Goal: Information Seeking & Learning: Compare options

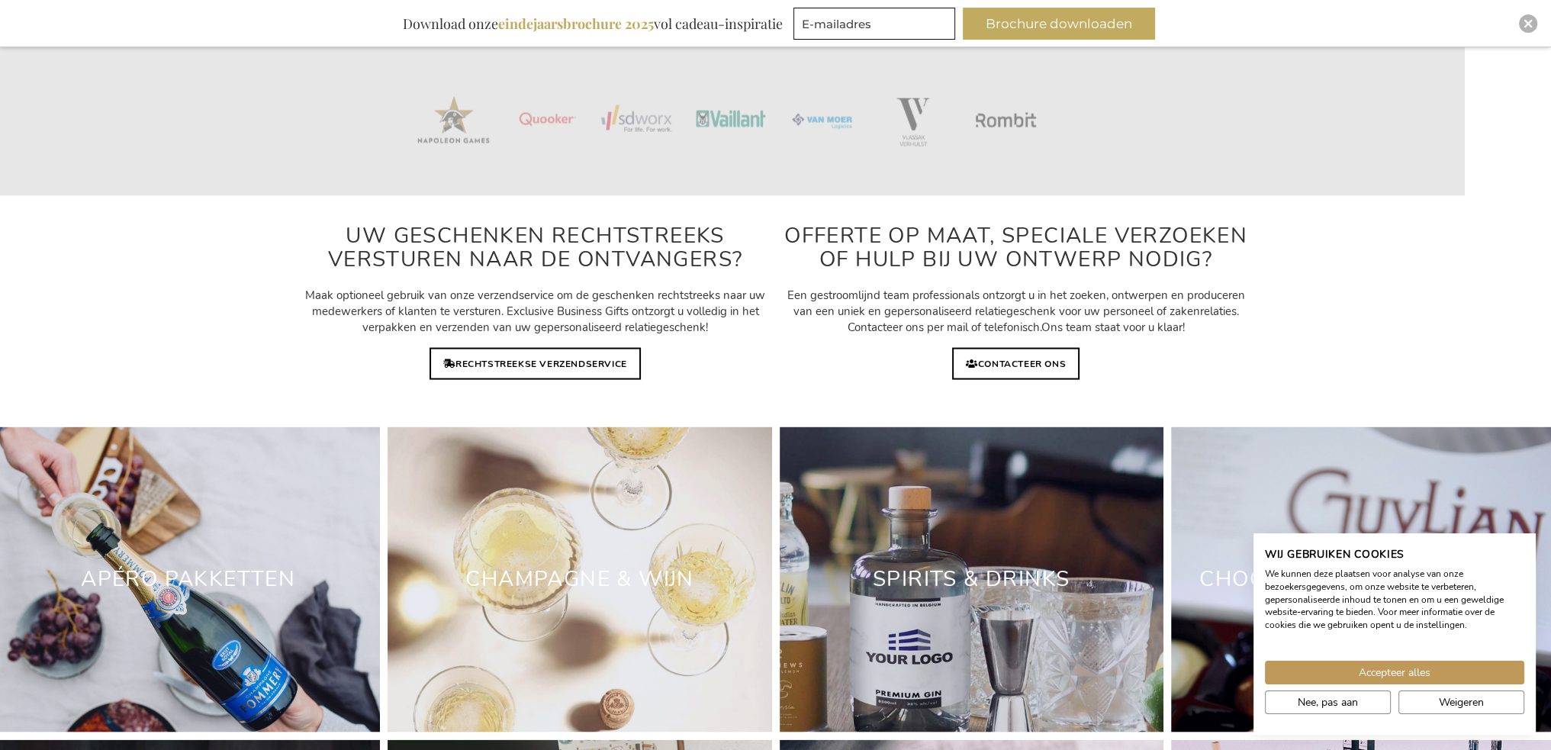
scroll to position [4424, 0]
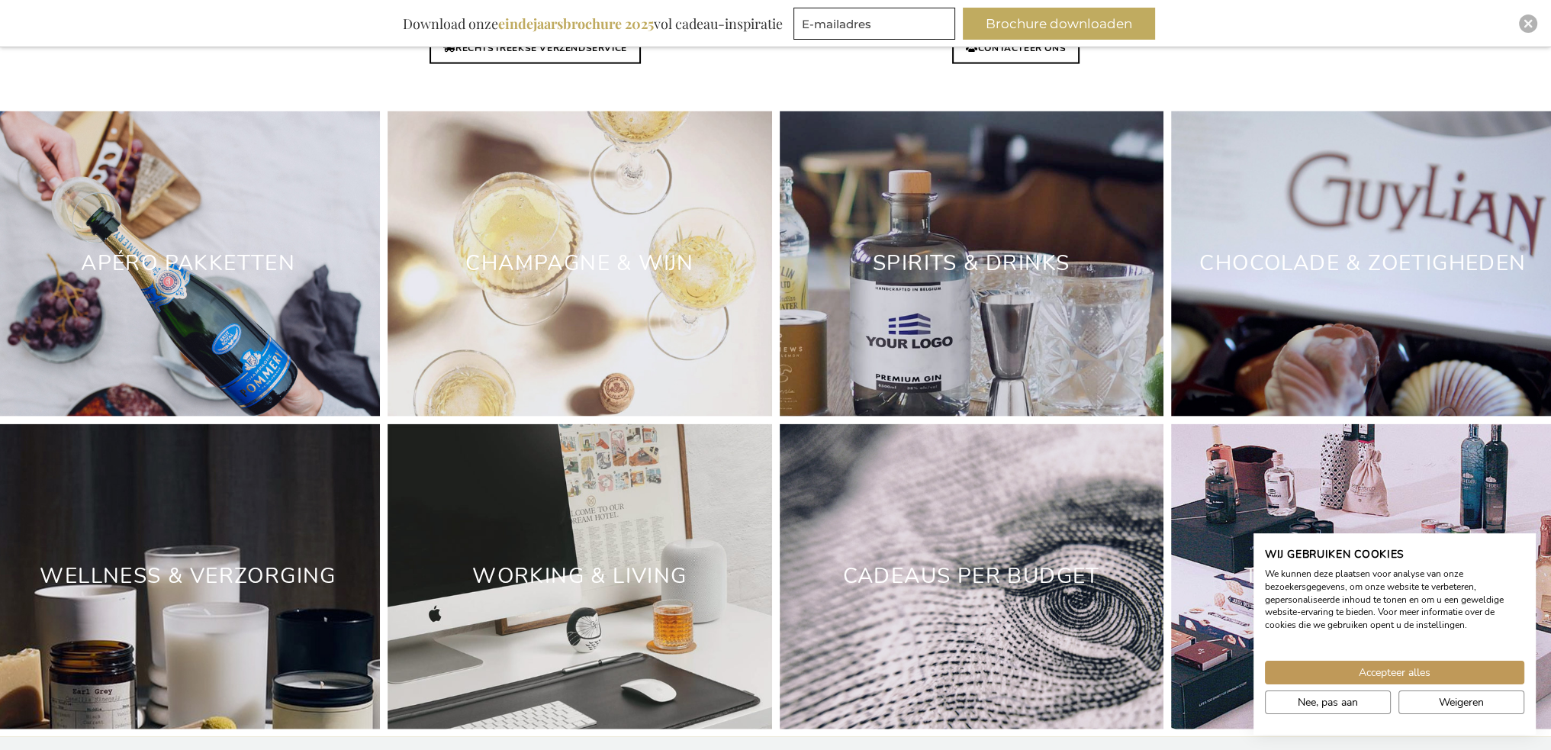
click at [241, 327] on div "Apéro Pakketten" at bounding box center [188, 263] width 384 height 305
click at [195, 275] on link "Apéro Pakketten" at bounding box center [188, 263] width 214 height 29
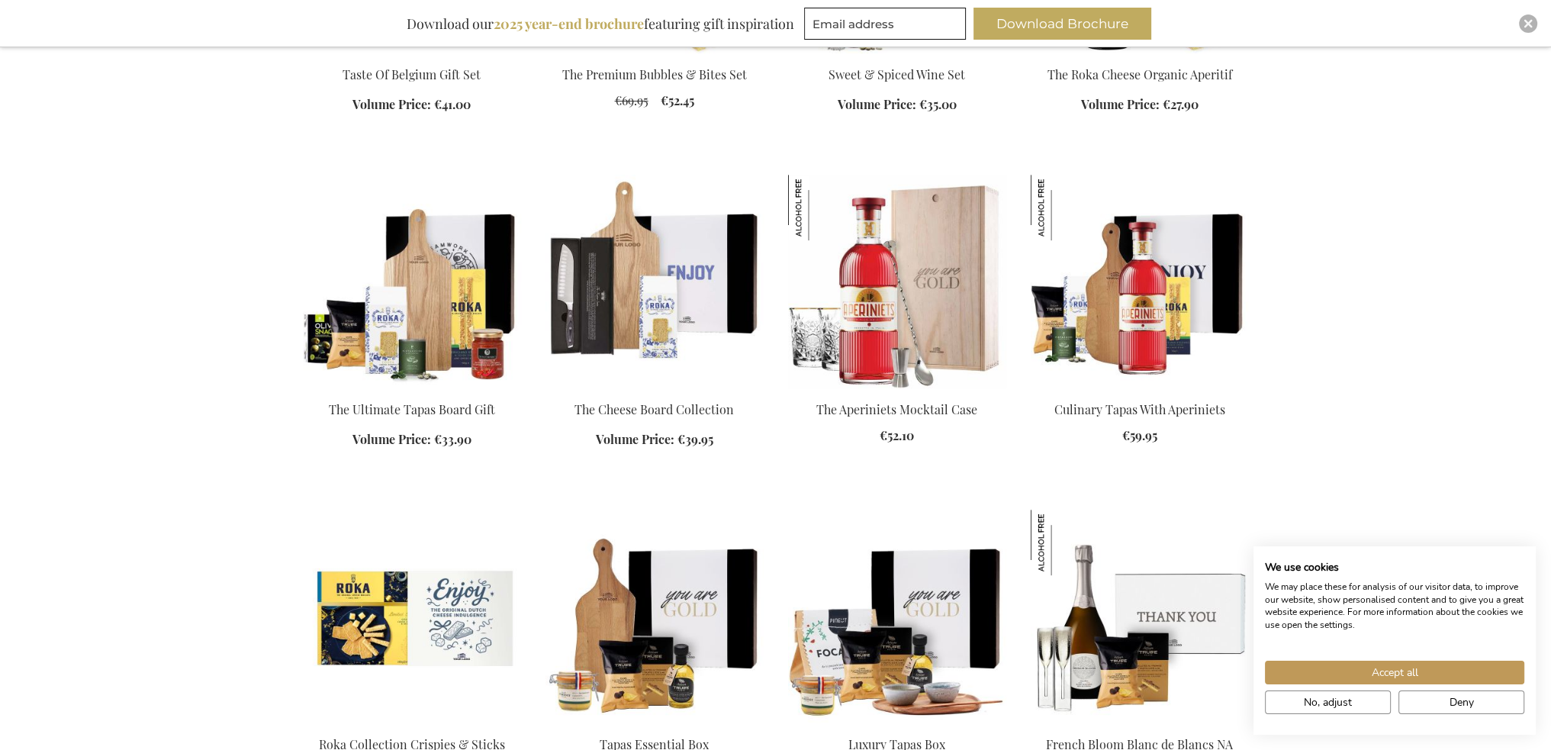
scroll to position [915, 0]
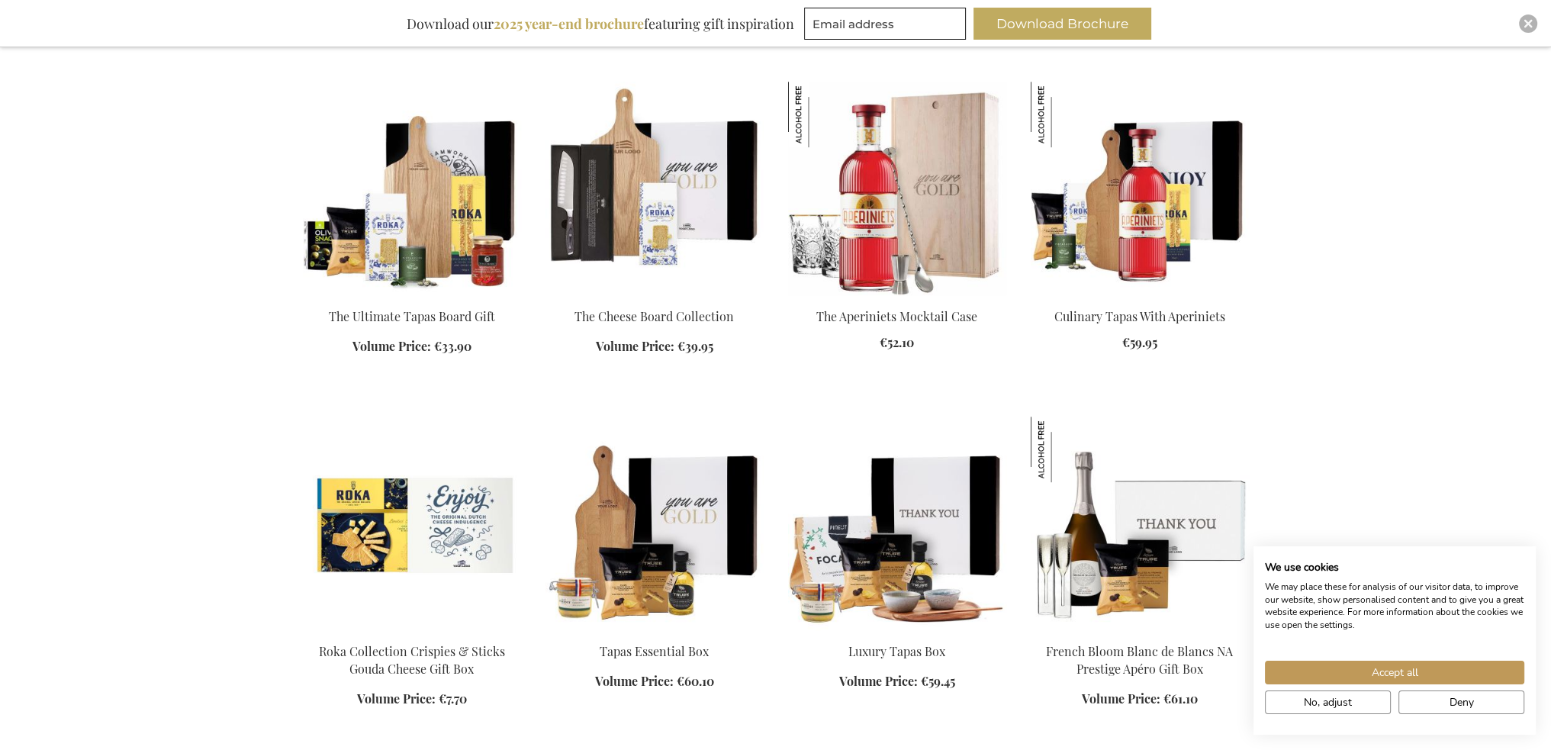
click at [915, 593] on img at bounding box center [897, 523] width 218 height 214
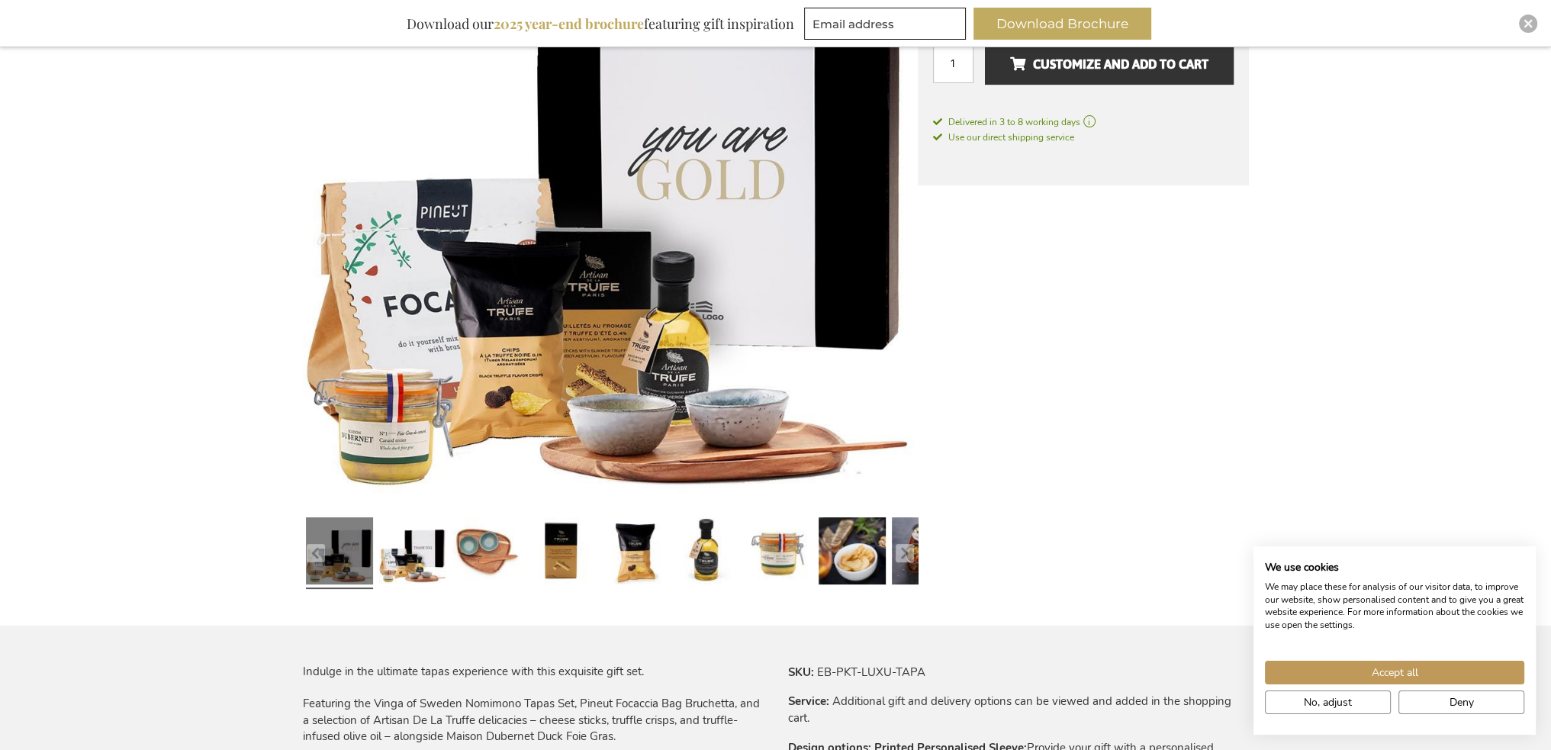
scroll to position [381, 0]
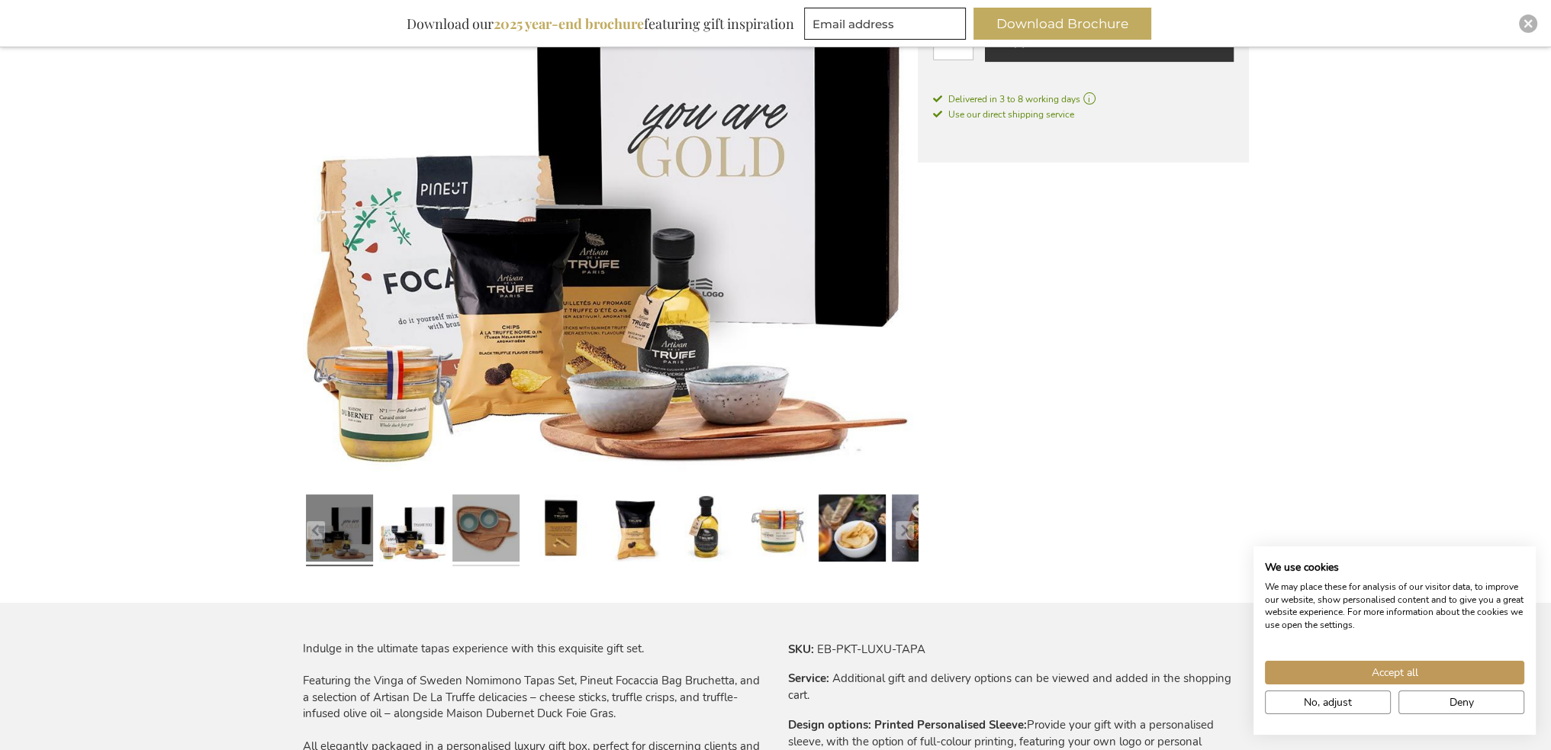
click at [488, 519] on link at bounding box center [485, 530] width 67 height 84
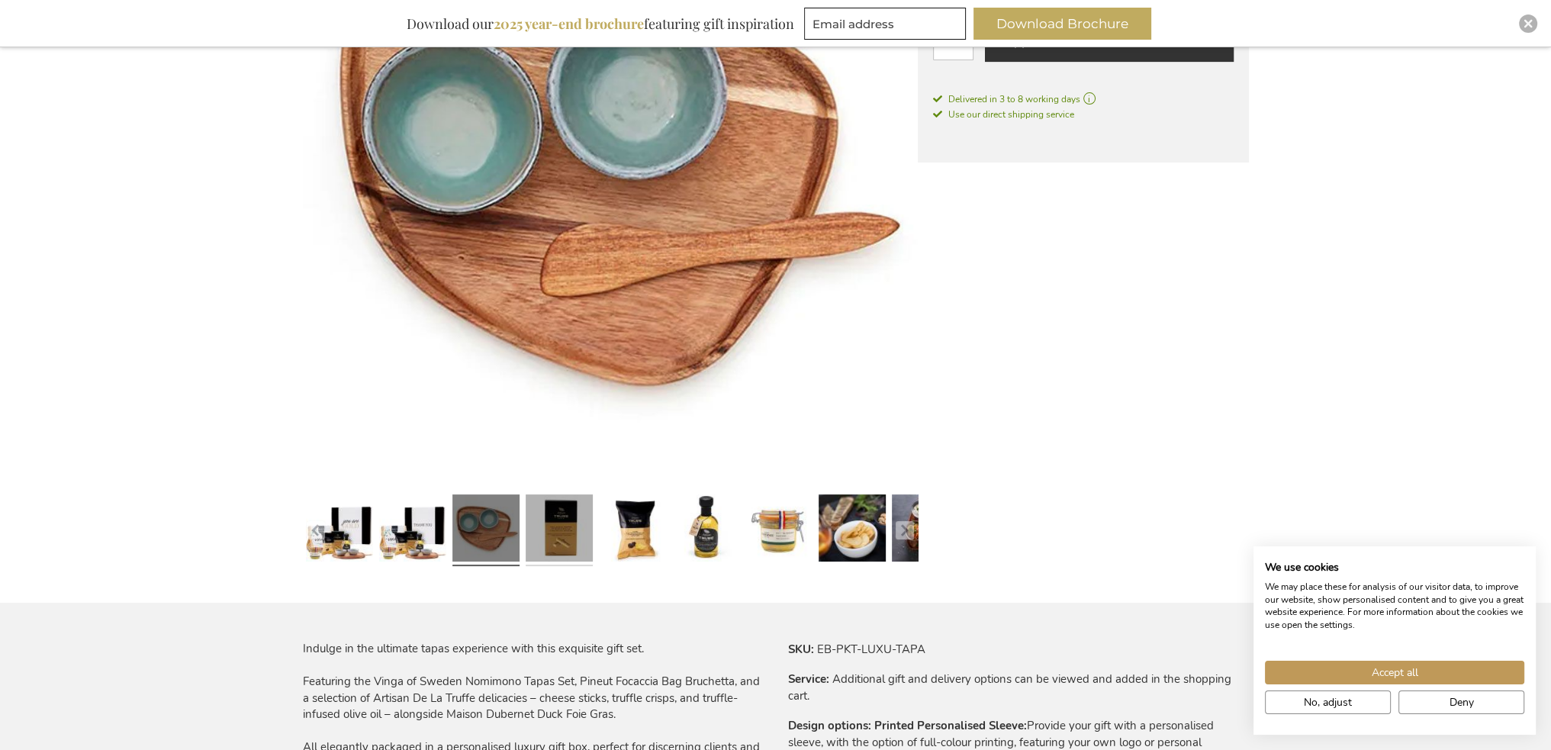
click at [561, 532] on link at bounding box center [559, 531] width 67 height 84
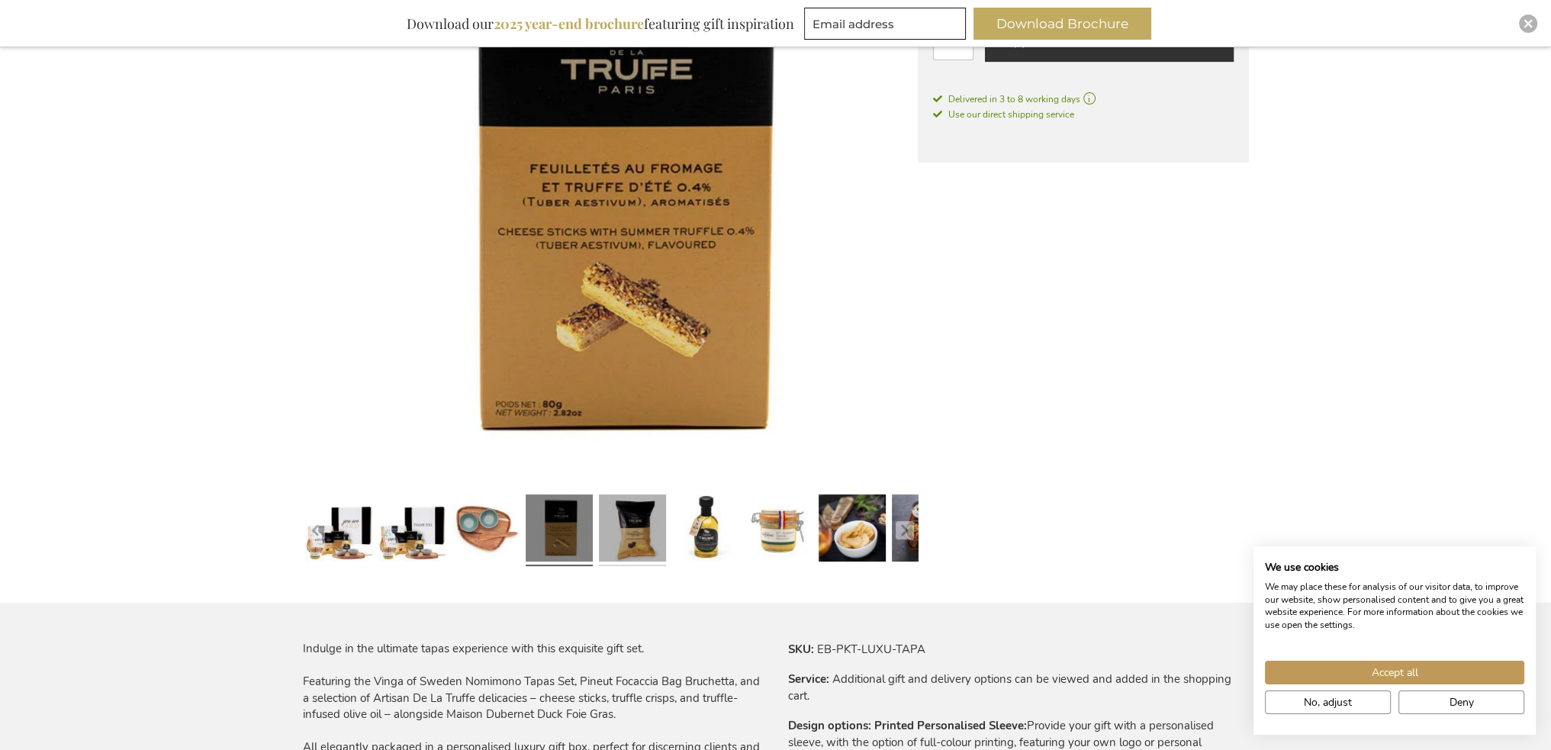
click at [637, 533] on link at bounding box center [632, 531] width 67 height 84
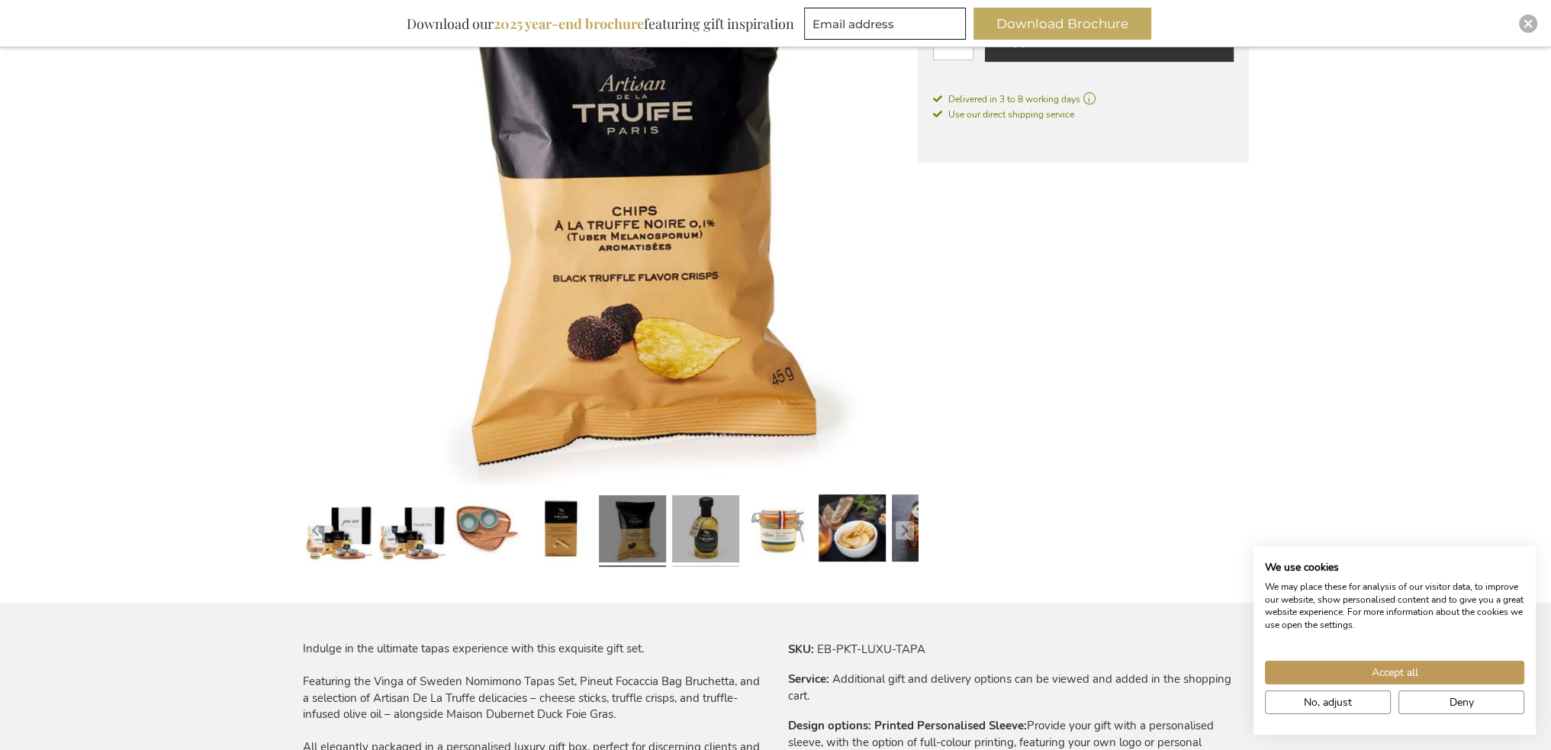
click at [705, 533] on link at bounding box center [705, 531] width 67 height 84
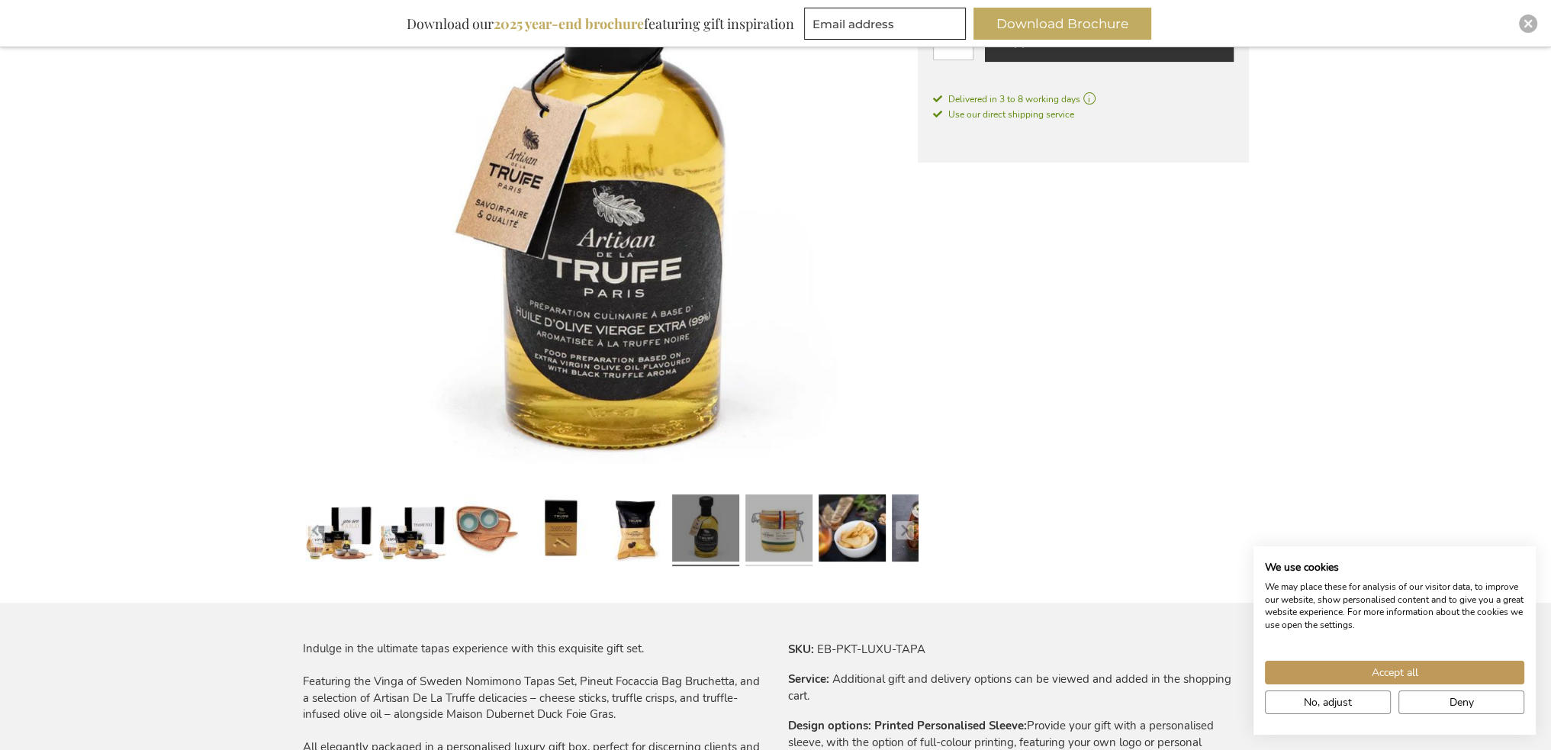
click at [786, 532] on link at bounding box center [778, 531] width 67 height 84
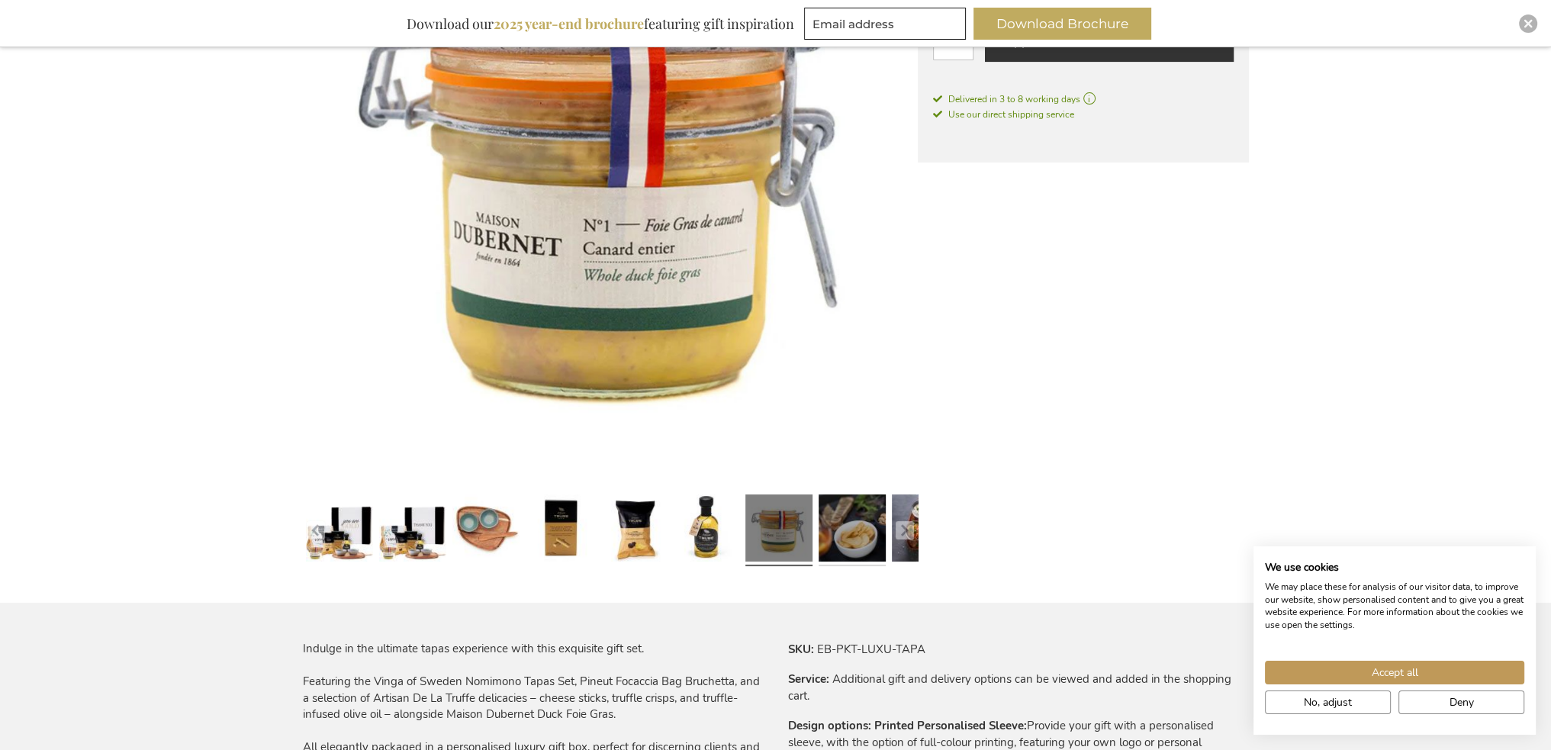
click at [838, 533] on link at bounding box center [851, 531] width 67 height 84
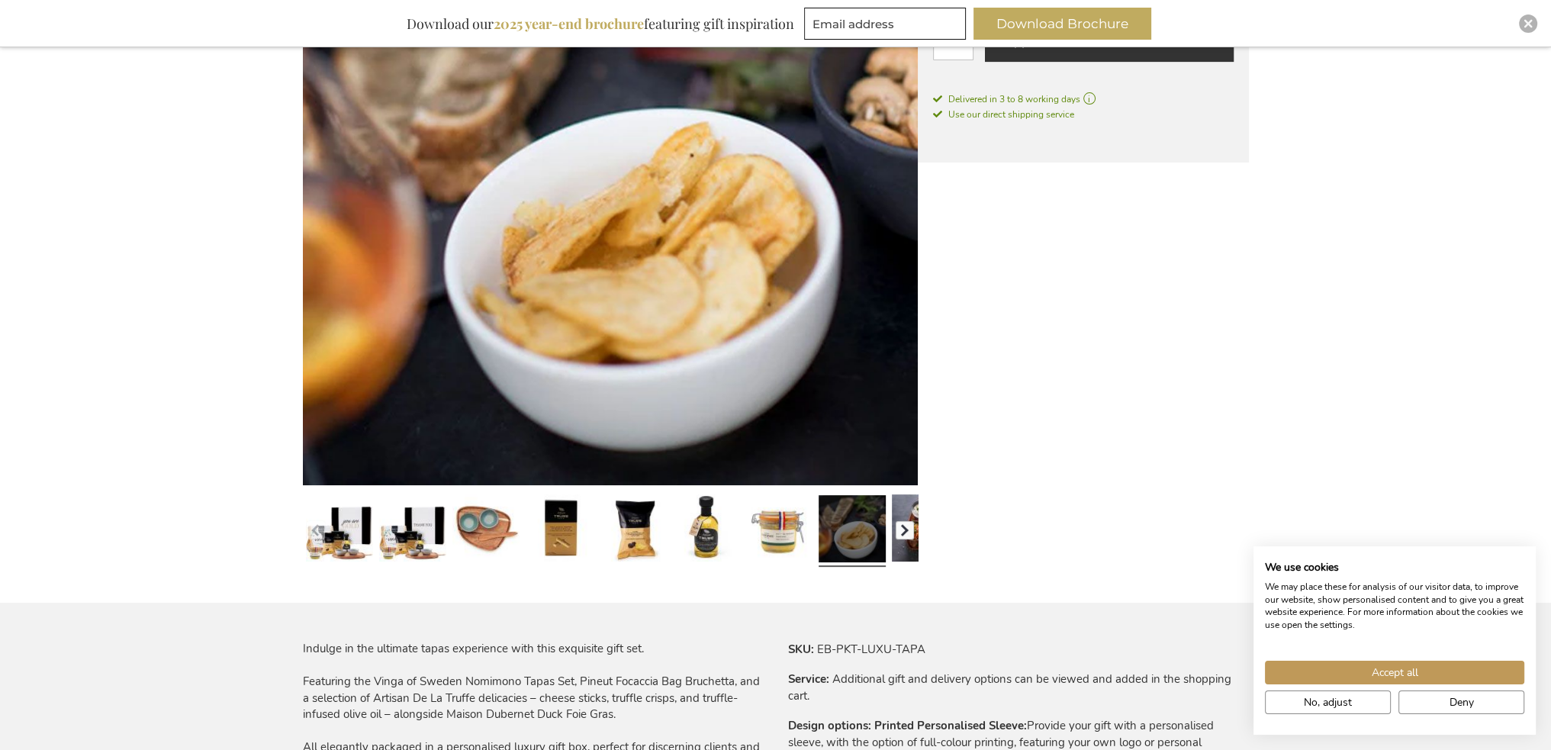
click at [902, 537] on button "button" at bounding box center [905, 530] width 18 height 18
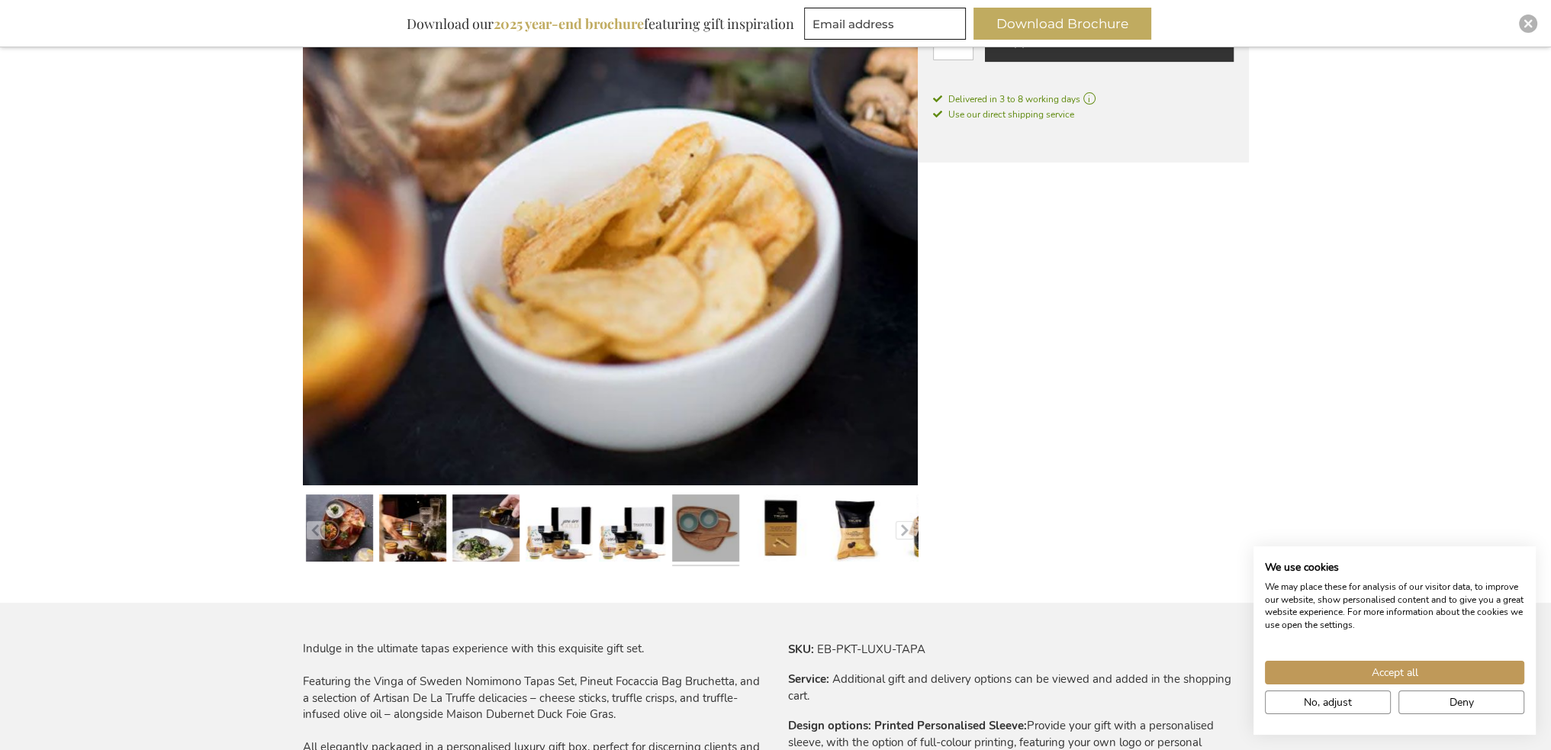
click at [725, 542] on link at bounding box center [705, 531] width 67 height 84
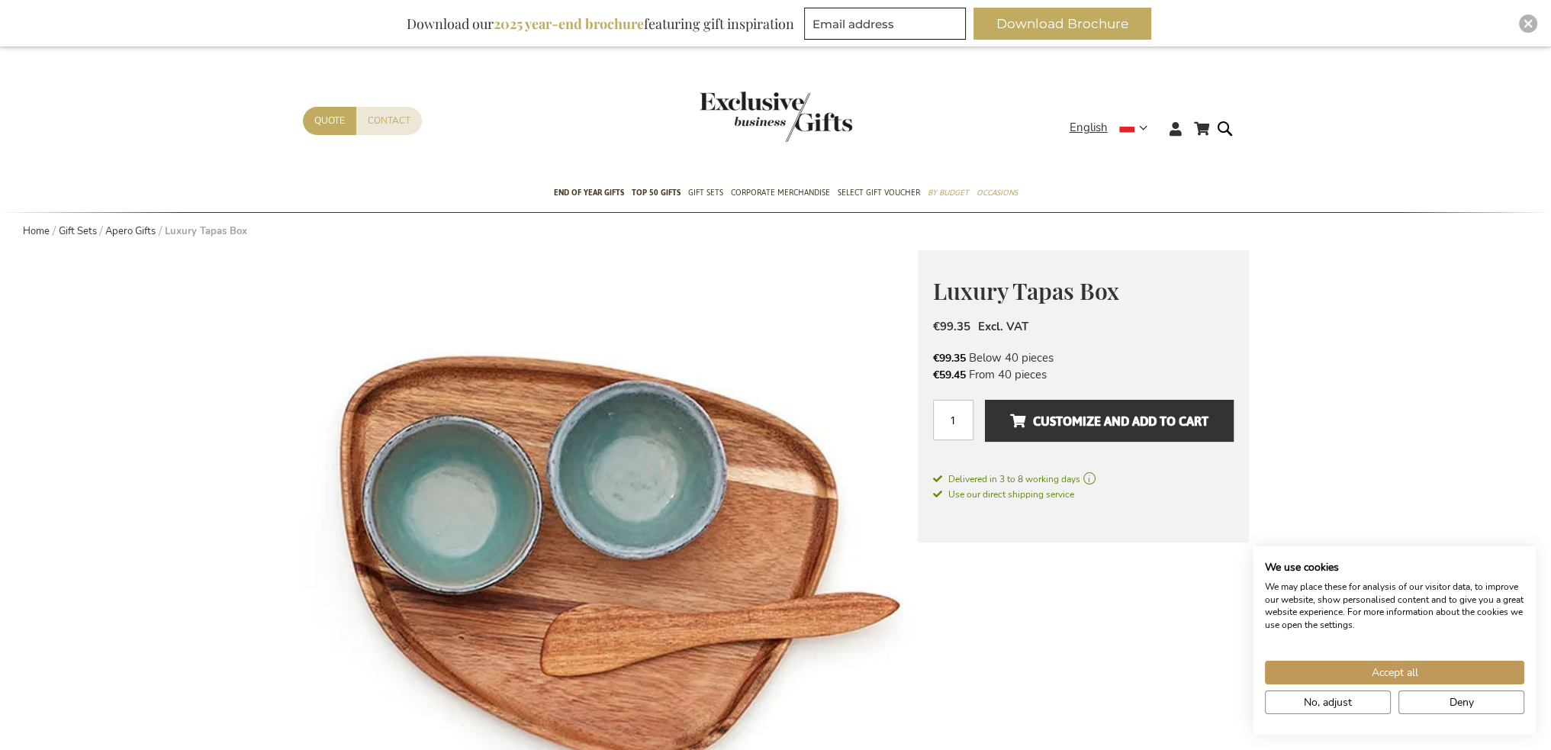
scroll to position [0, 0]
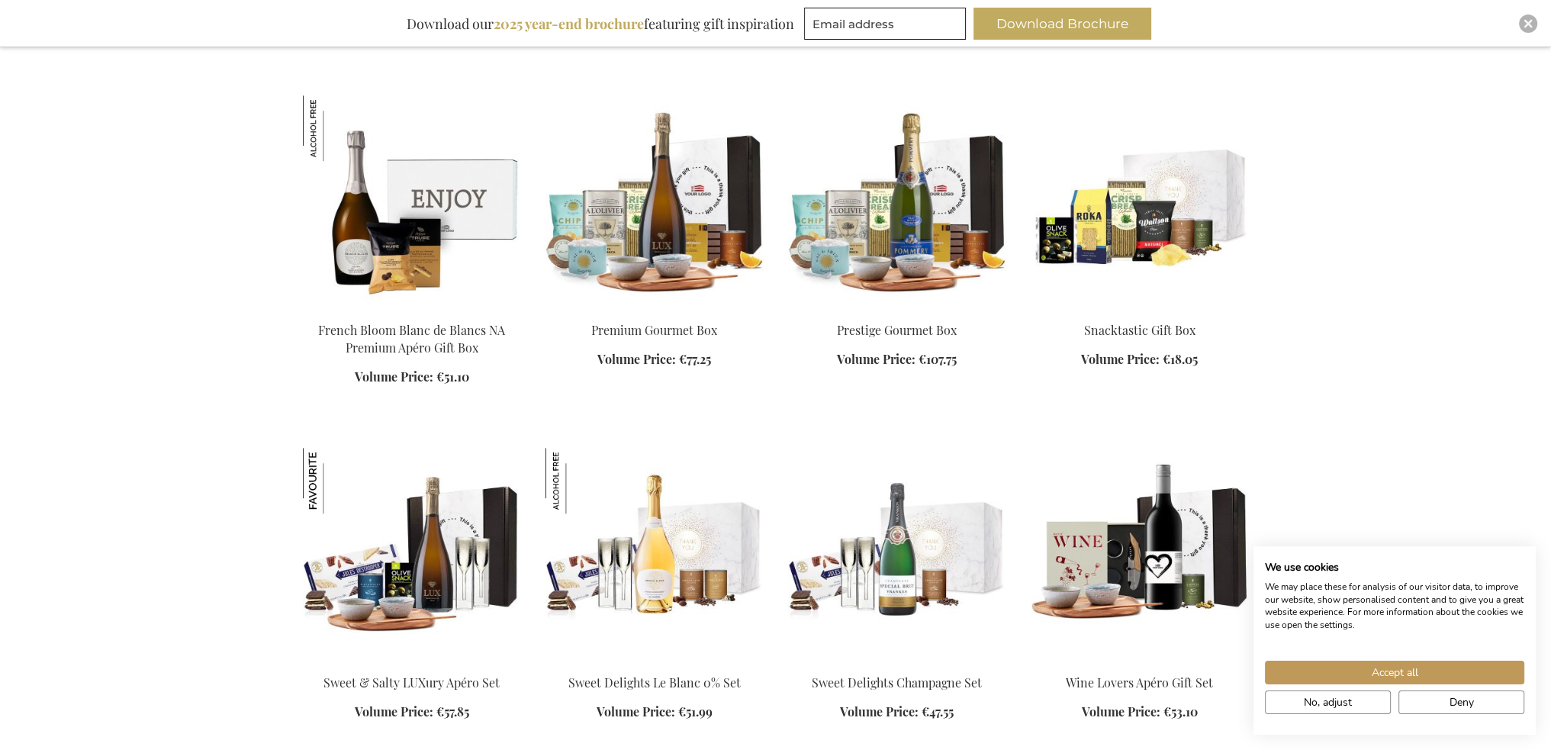
scroll to position [1635, 0]
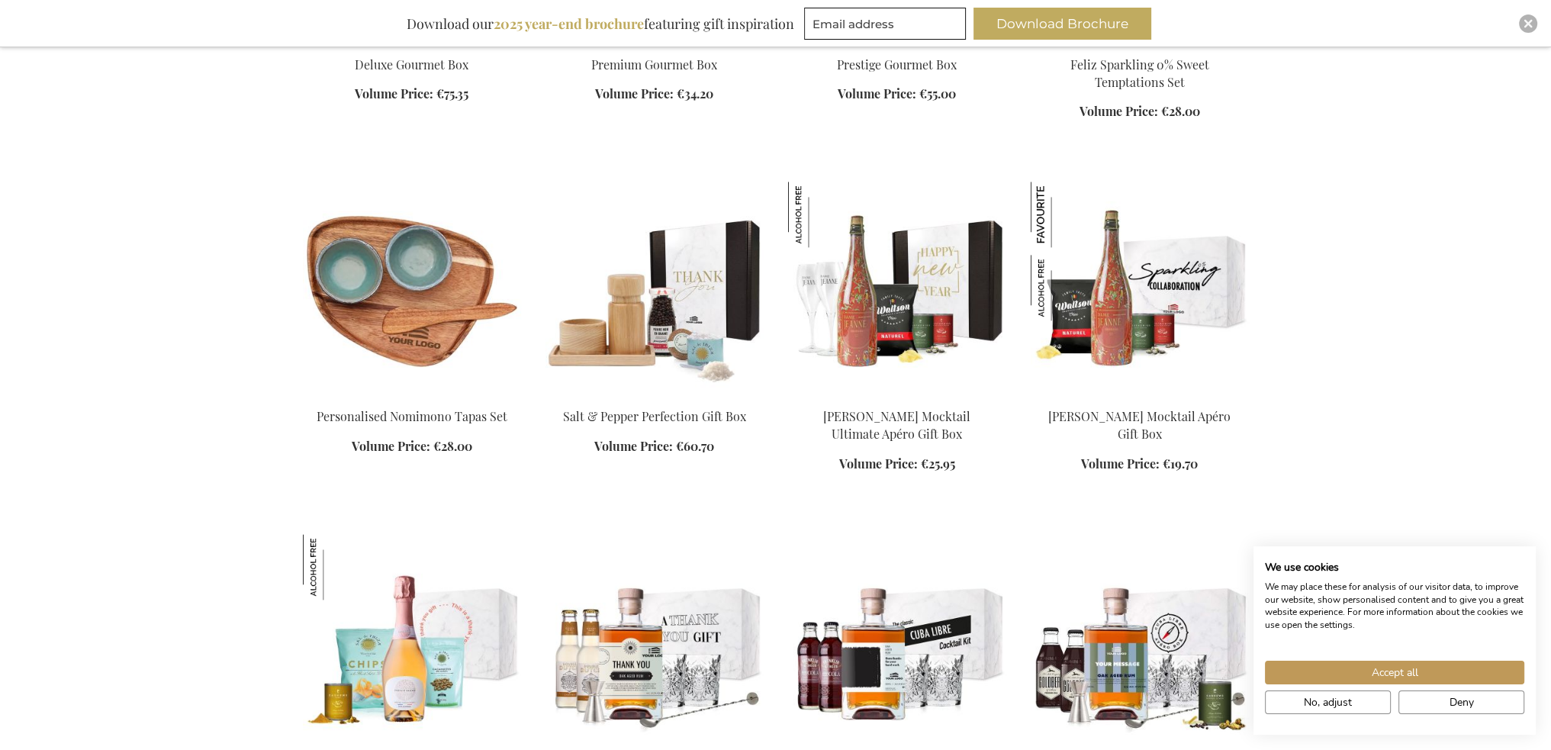
scroll to position [2551, 0]
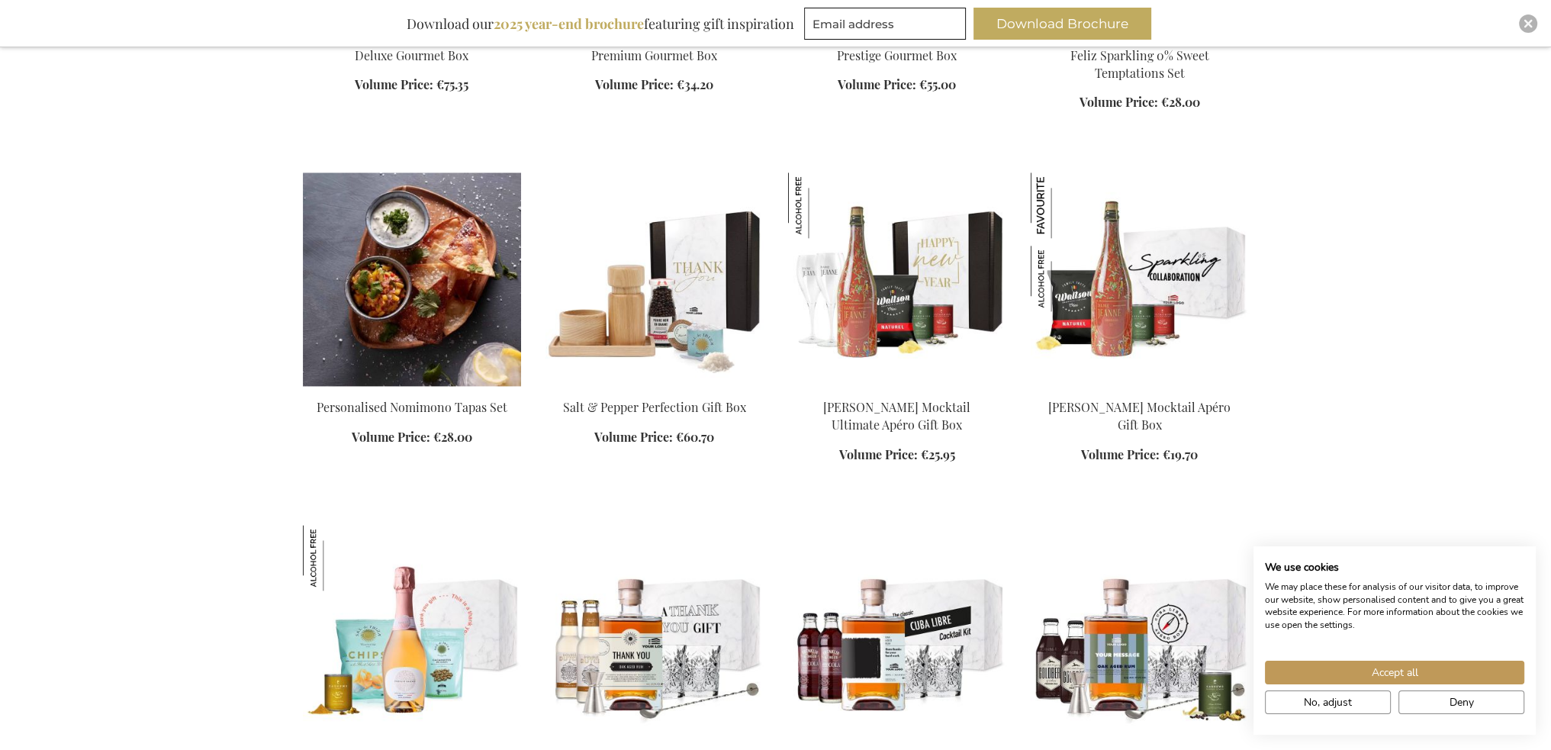
click at [413, 317] on img at bounding box center [412, 279] width 218 height 214
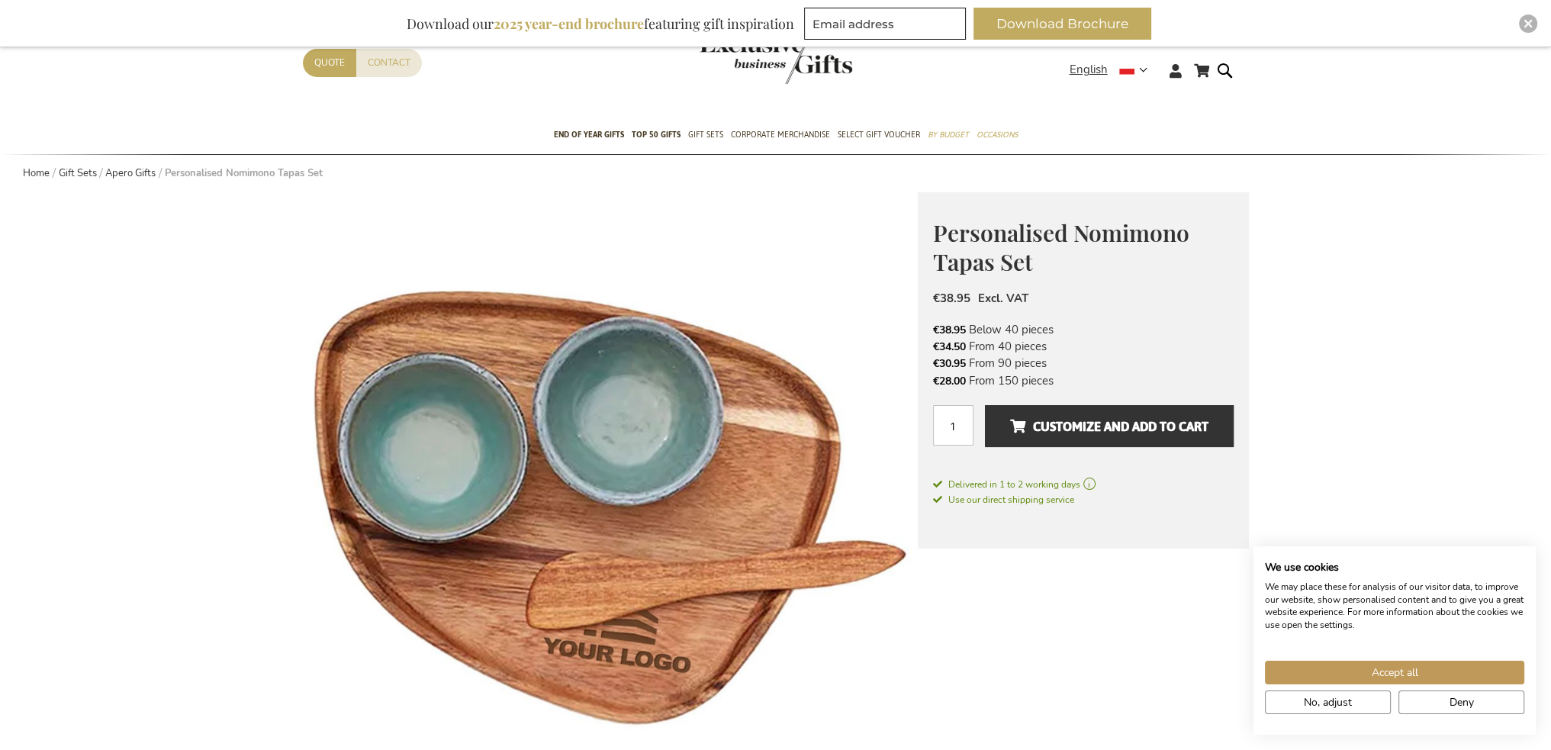
scroll to position [76, 0]
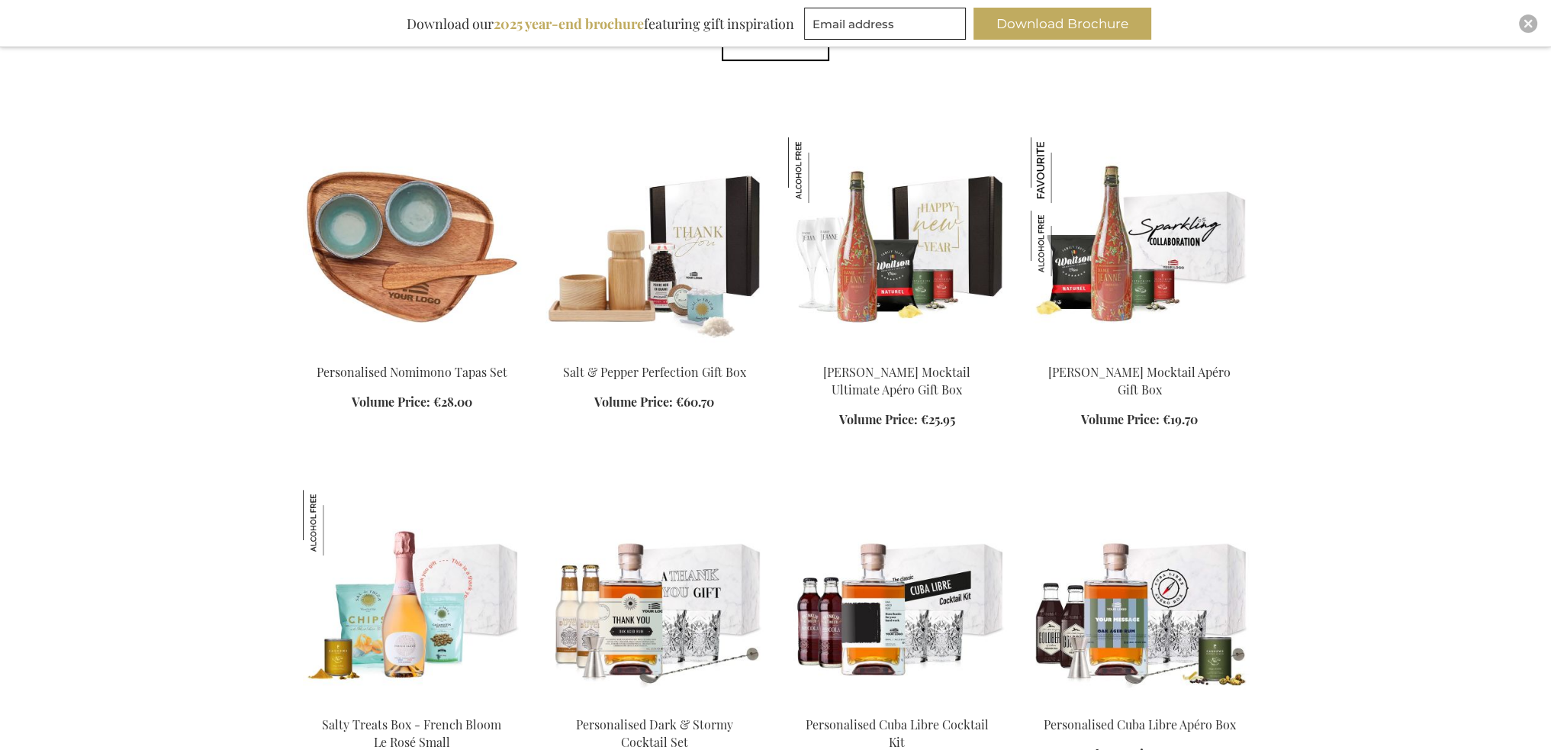
scroll to position [661, 0]
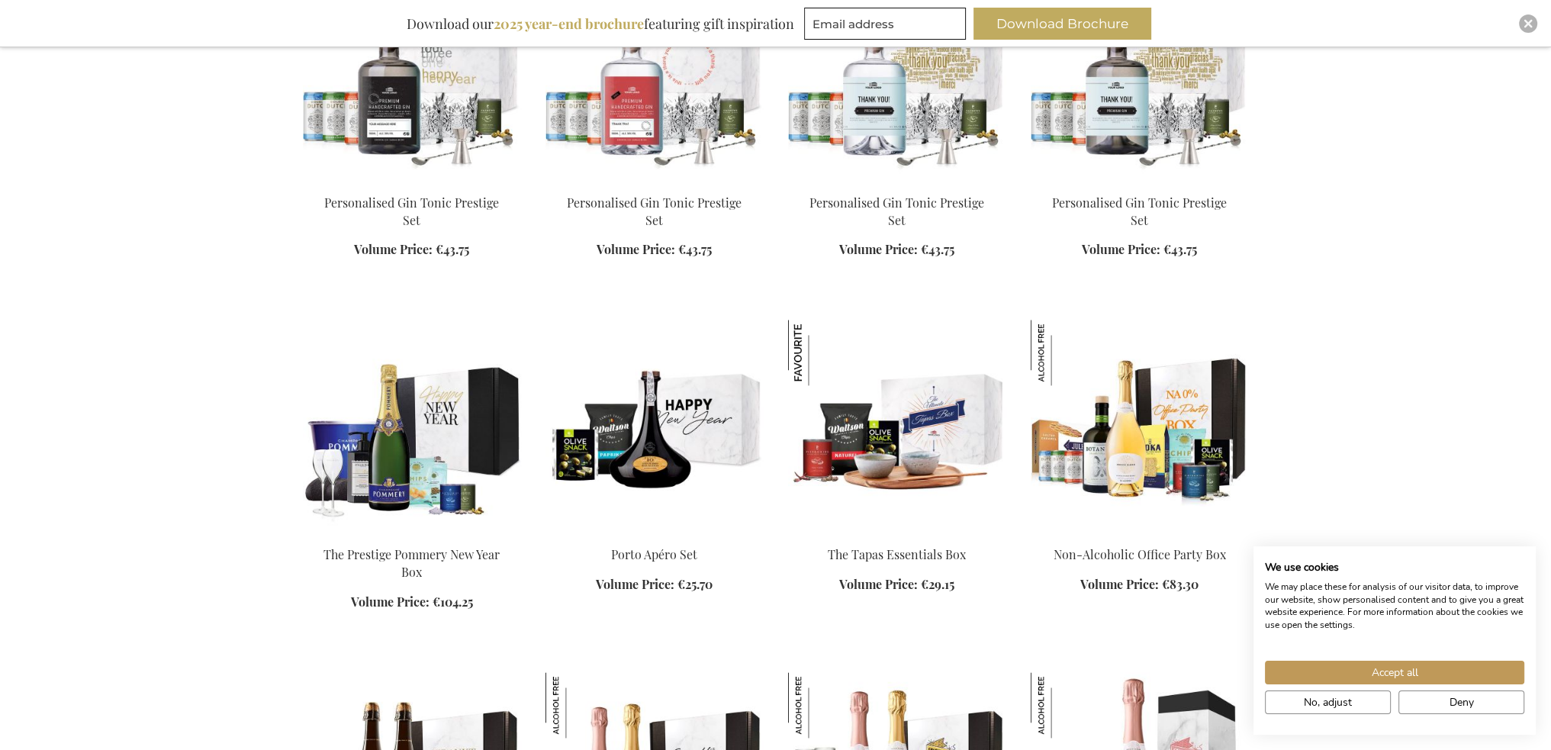
scroll to position [2262, 0]
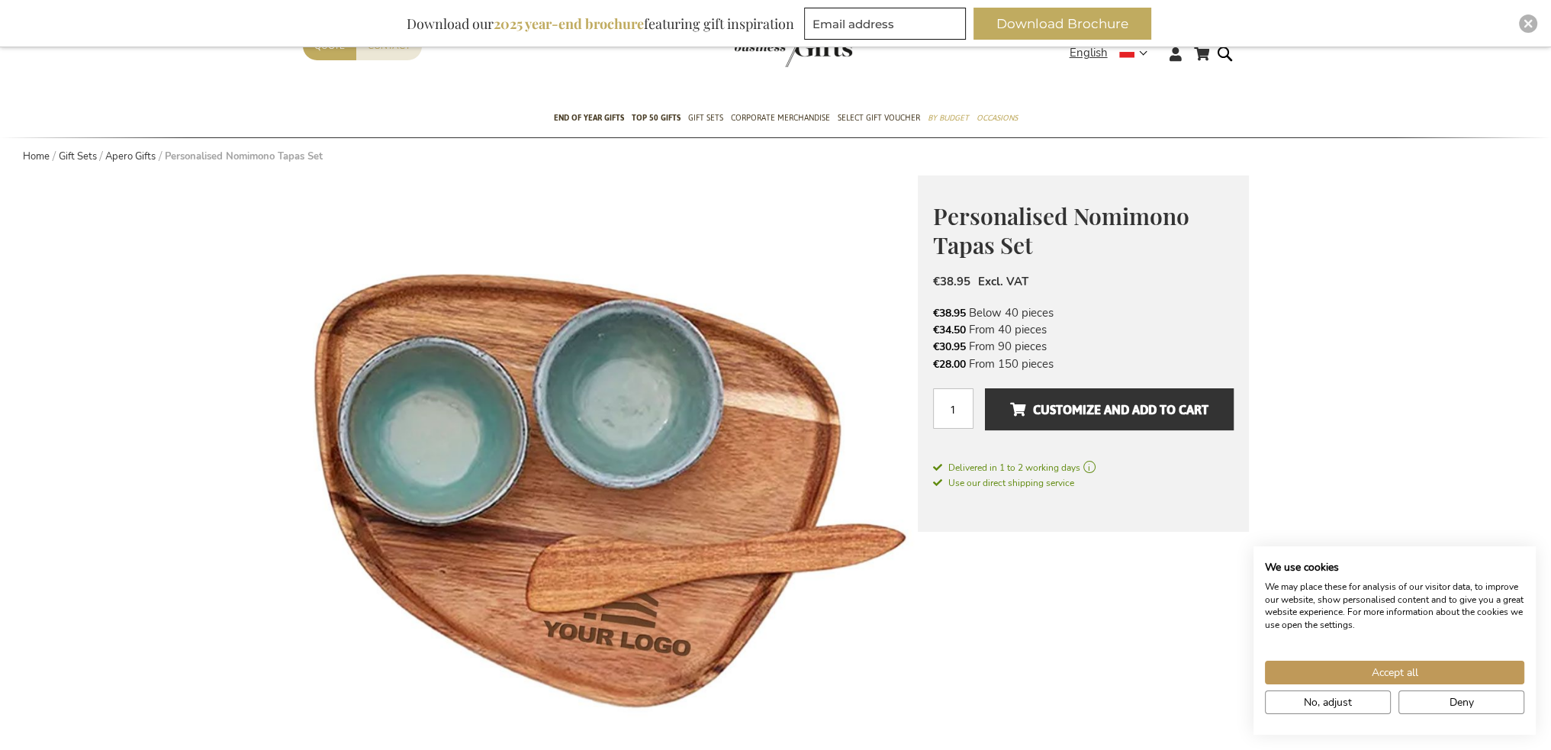
click at [1114, 217] on span "Personalised Nomimono Tapas Set" at bounding box center [1061, 231] width 256 height 60
copy span "Nomimono"
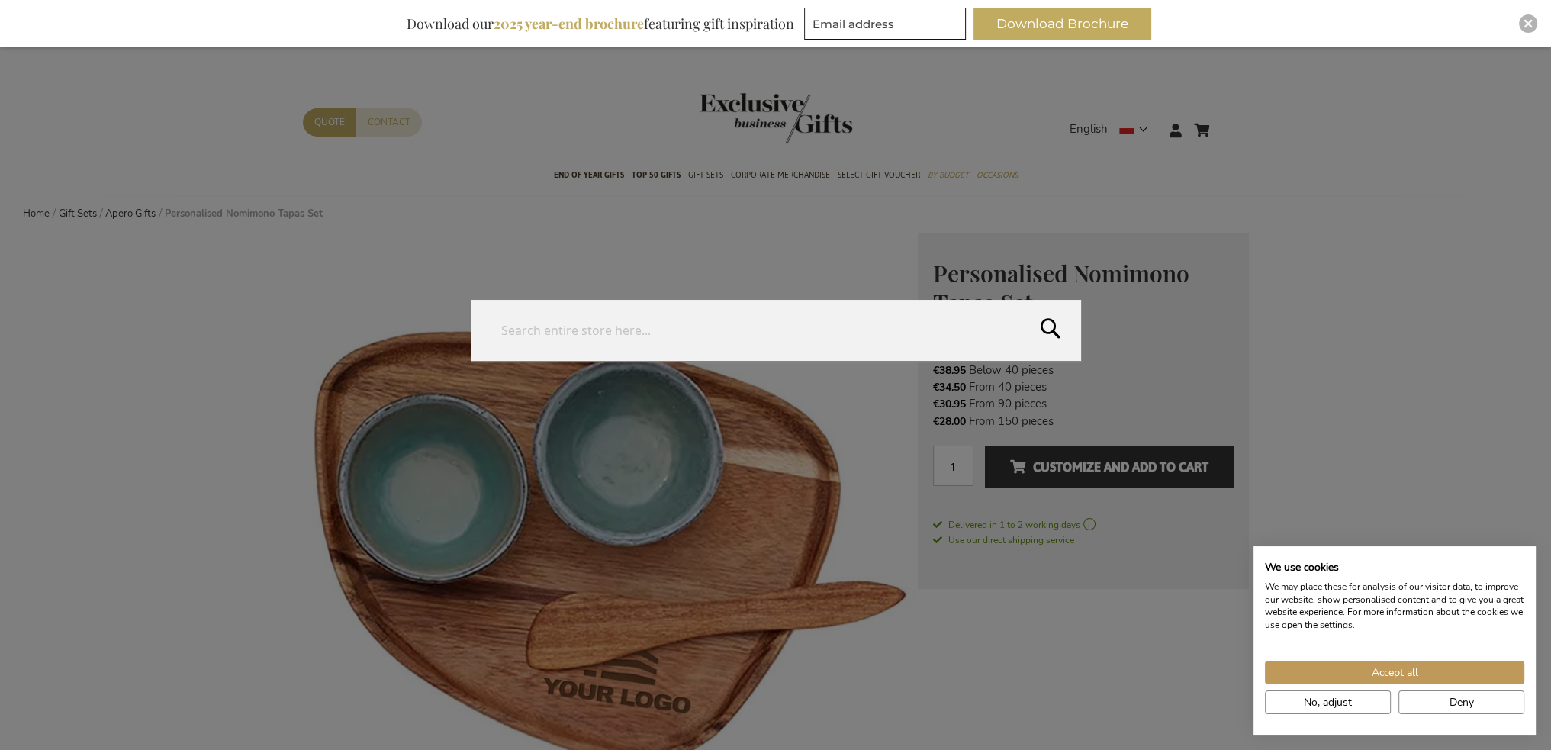
click at [1228, 121] on form "Search Search" at bounding box center [1228, 121] width 15 height 0
paste input "Nomimono"
type input "Nomimono"
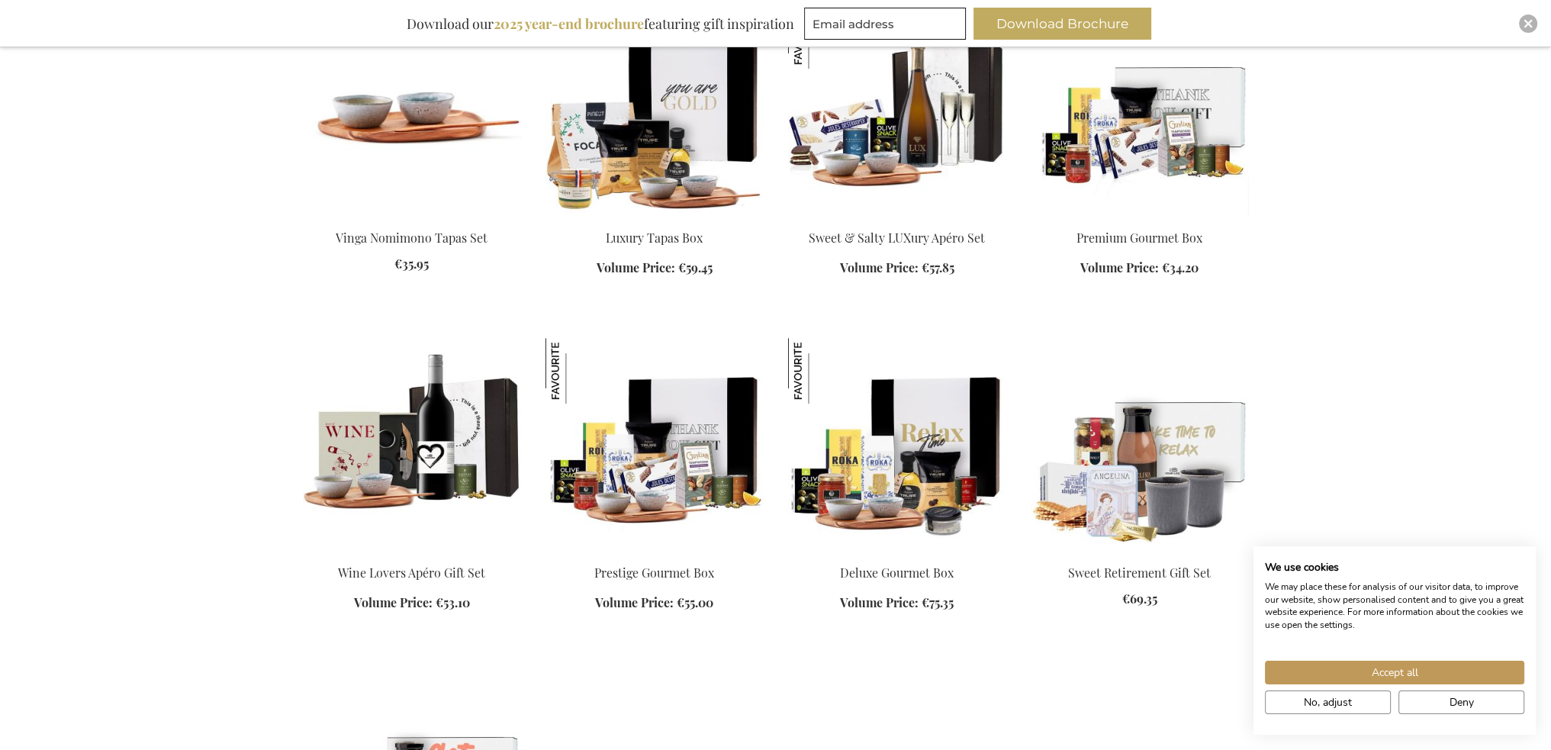
scroll to position [687, 0]
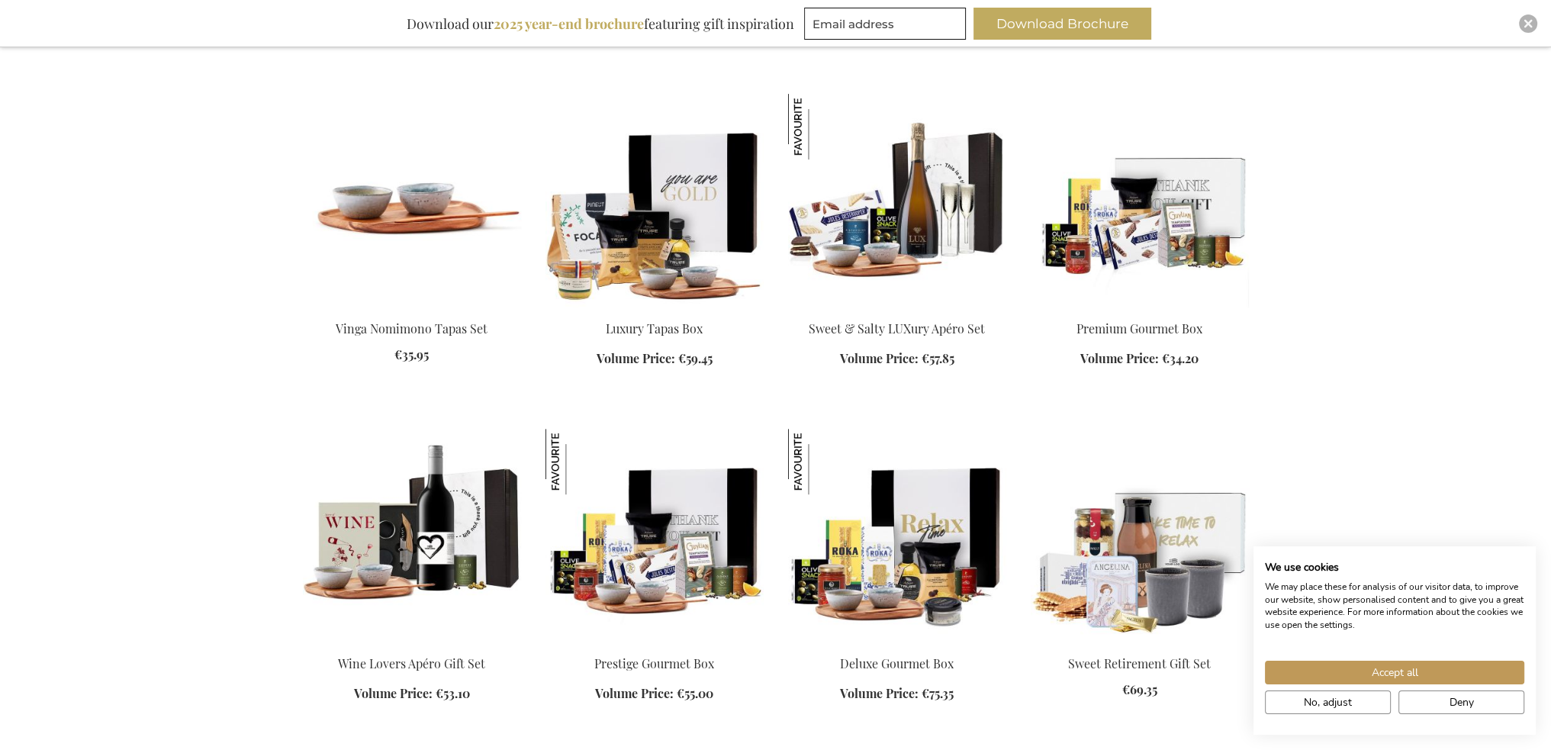
click at [375, 207] on img at bounding box center [412, 201] width 218 height 214
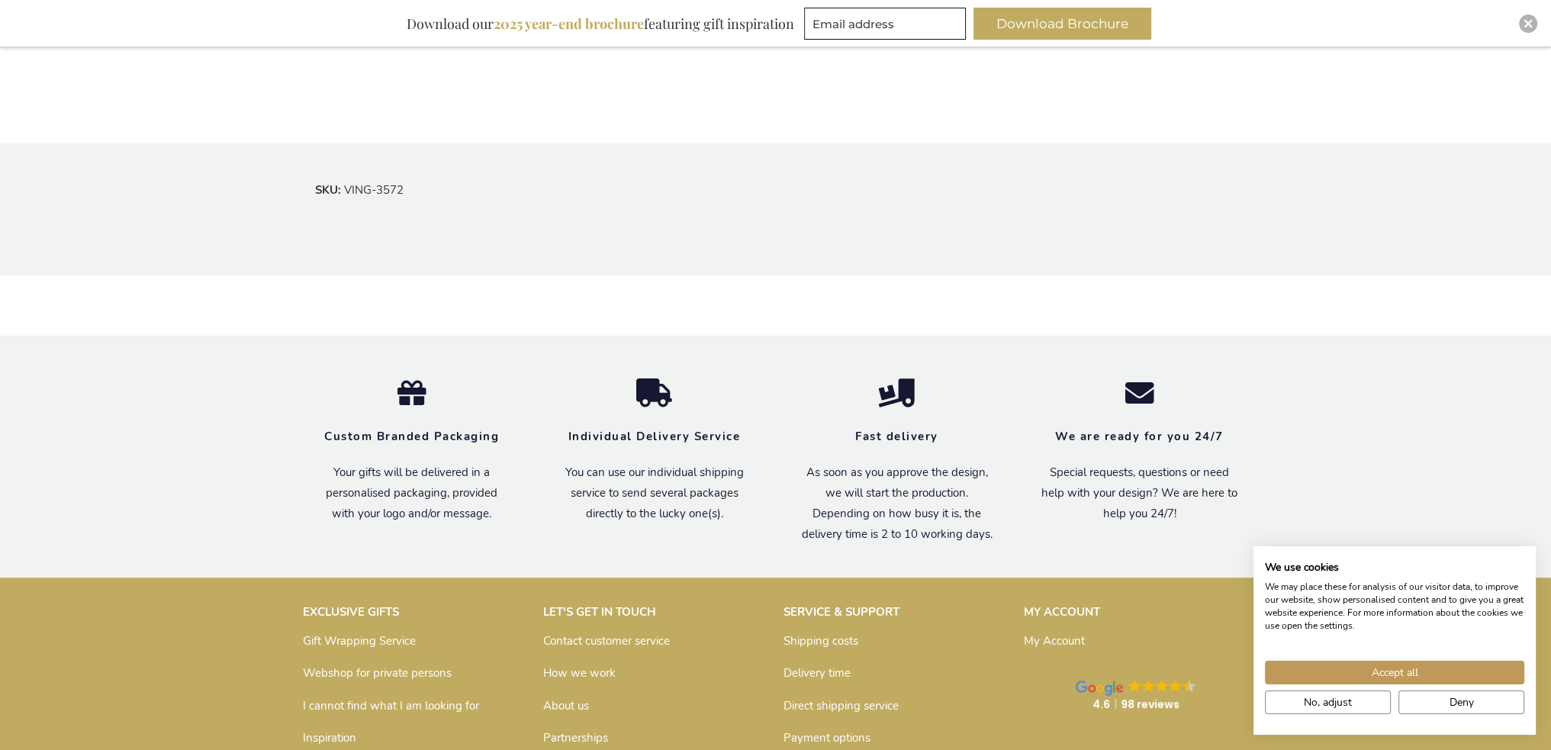
scroll to position [839, 0]
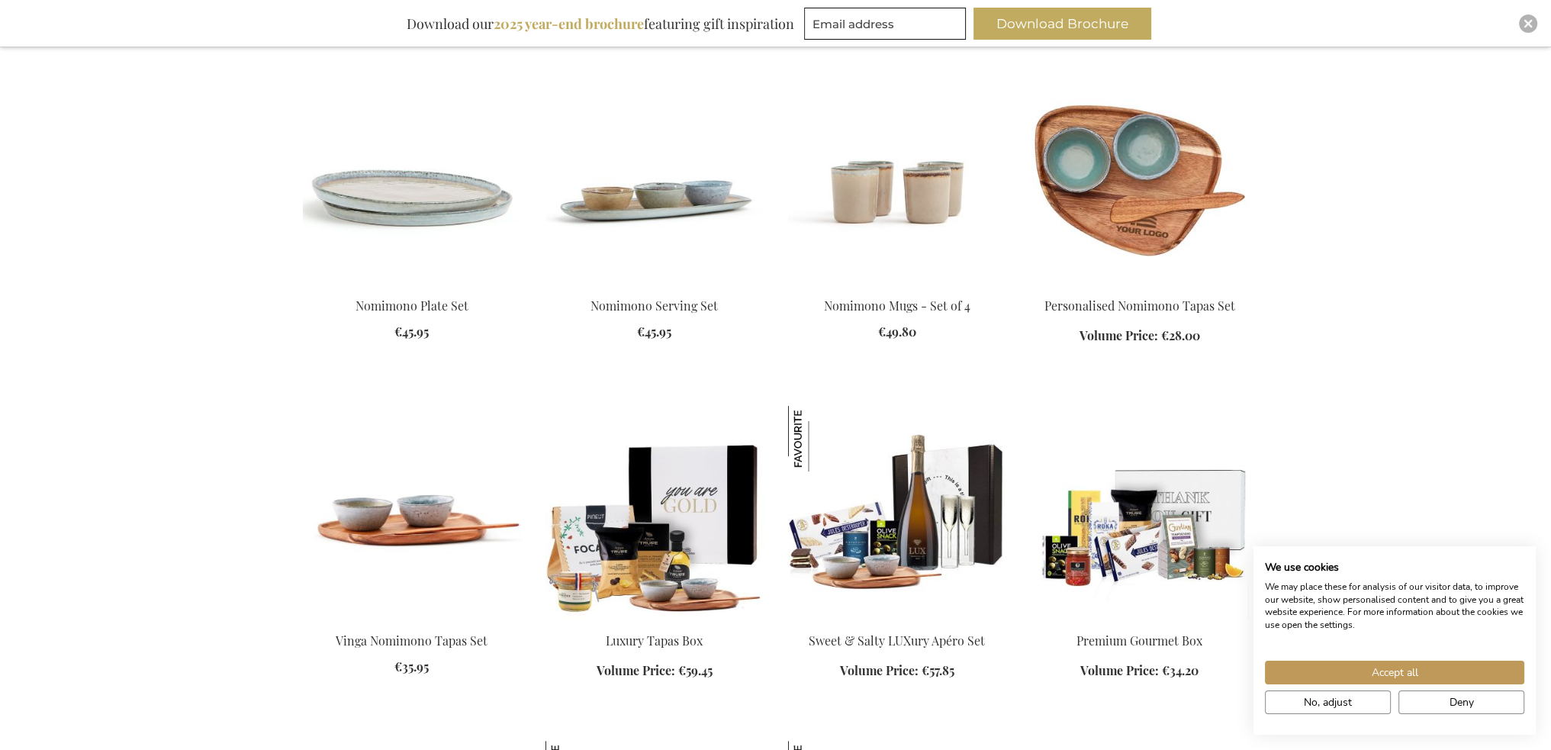
scroll to position [294, 0]
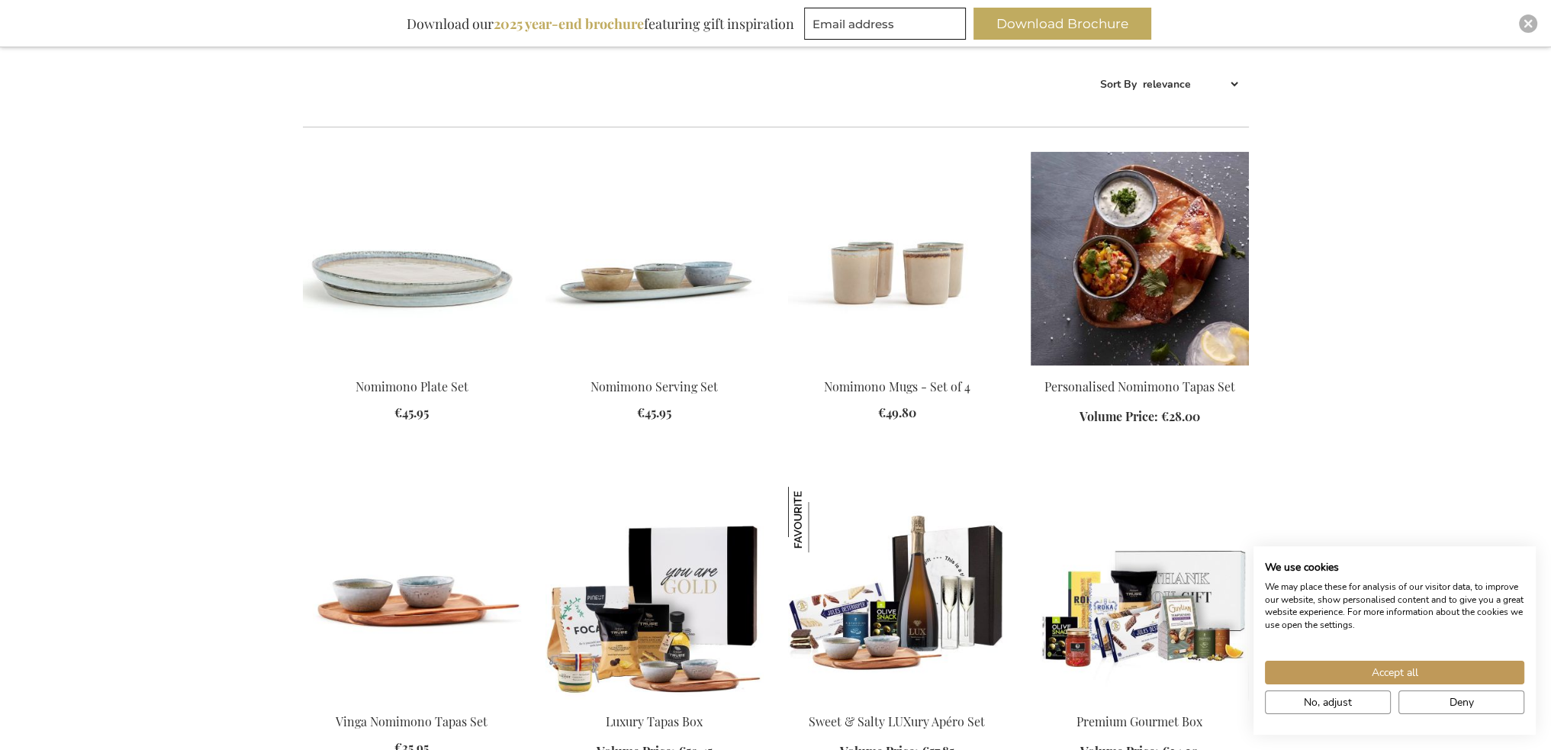
click at [1163, 256] on img at bounding box center [1140, 259] width 218 height 214
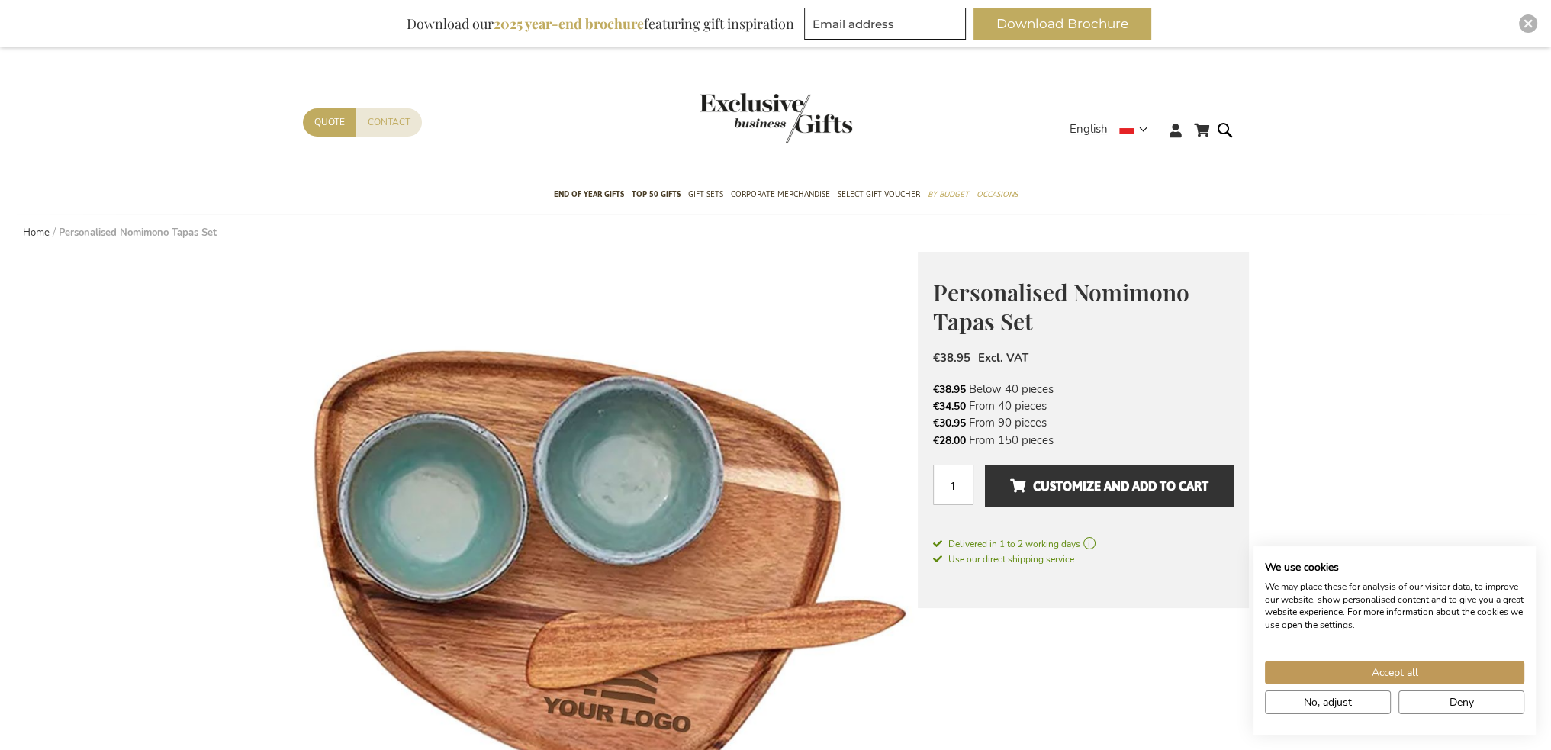
drag, startPoint x: 969, startPoint y: 442, endPoint x: 1056, endPoint y: 442, distance: 87.0
click at [1056, 442] on li "€28.00 From 150 pieces" at bounding box center [1083, 440] width 301 height 17
drag, startPoint x: 927, startPoint y: 426, endPoint x: 1047, endPoint y: 424, distance: 119.8
click at [1047, 424] on div "Personalised Nomimono Tapas Set The Perfect Business Gift for Special Moments L…" at bounding box center [1083, 430] width 331 height 356
click at [1054, 424] on li "€30.95 From 90 pieces" at bounding box center [1083, 422] width 301 height 17
